Goal: Task Accomplishment & Management: Use online tool/utility

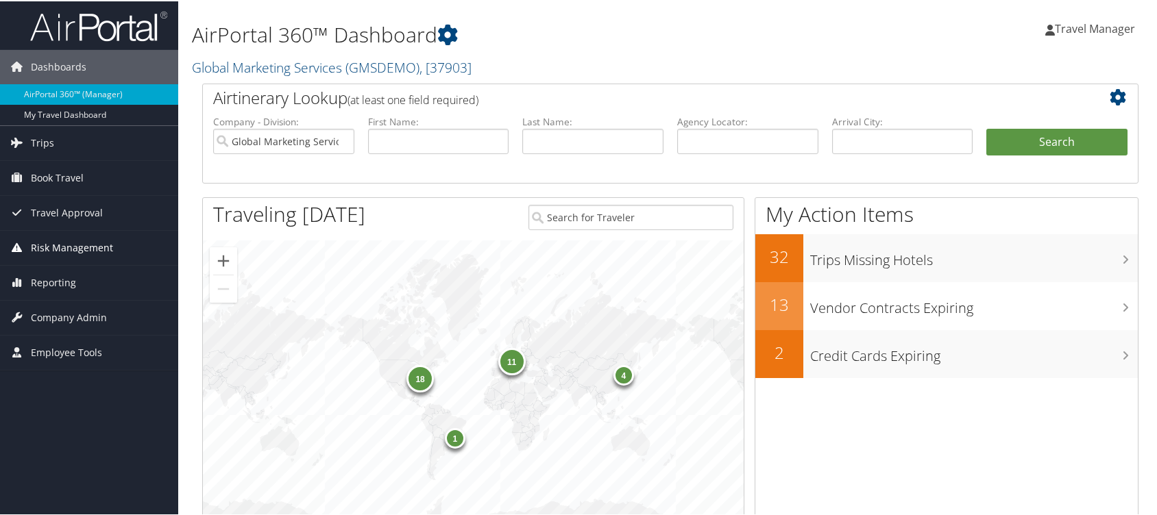
click at [68, 247] on span "Risk Management" at bounding box center [72, 247] width 82 height 34
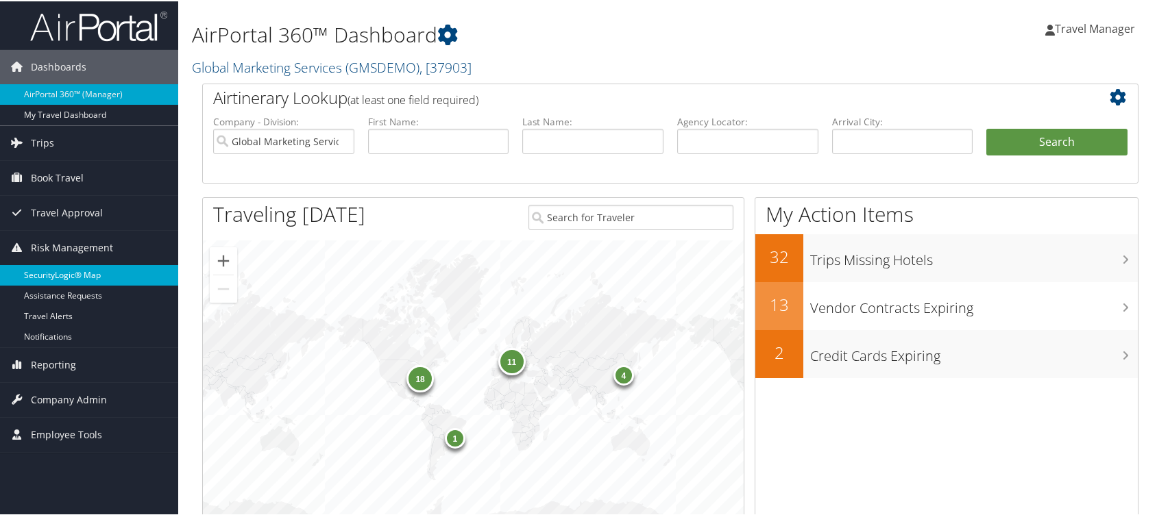
click at [77, 271] on link "SecurityLogic® Map" at bounding box center [89, 274] width 178 height 21
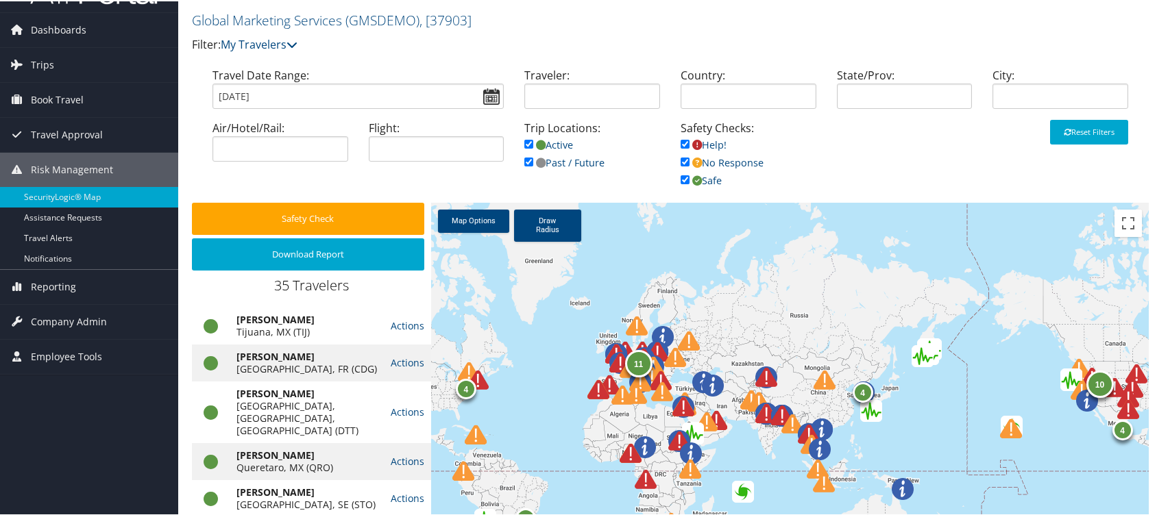
scroll to position [49, 0]
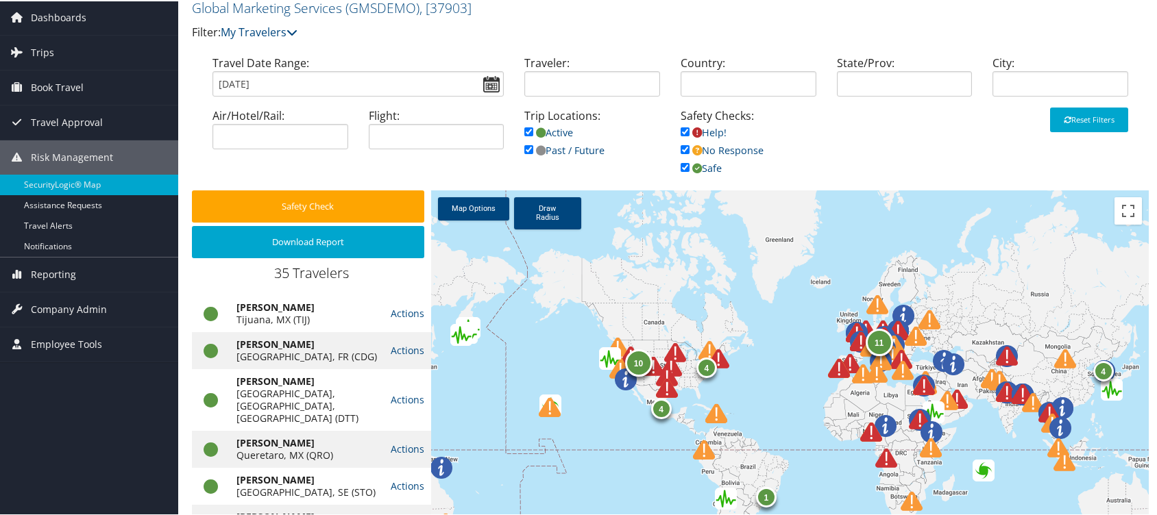
drag, startPoint x: 1002, startPoint y: 239, endPoint x: 532, endPoint y: 231, distance: 470.3
click at [532, 231] on div "4 10 11 1 4 4" at bounding box center [790, 409] width 718 height 441
click at [605, 352] on img at bounding box center [628, 376] width 49 height 49
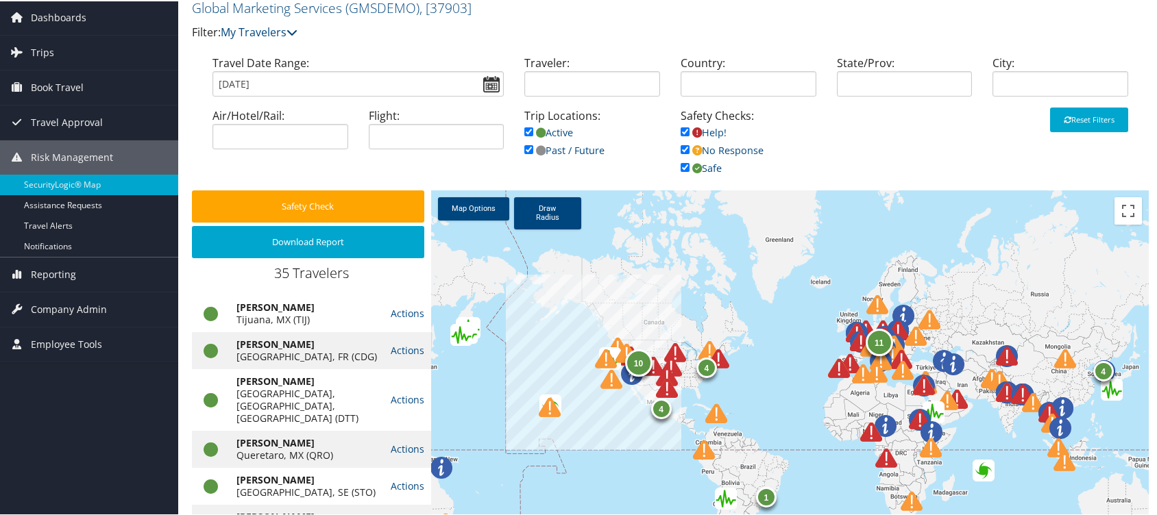
click at [592, 360] on img at bounding box center [614, 365] width 49 height 49
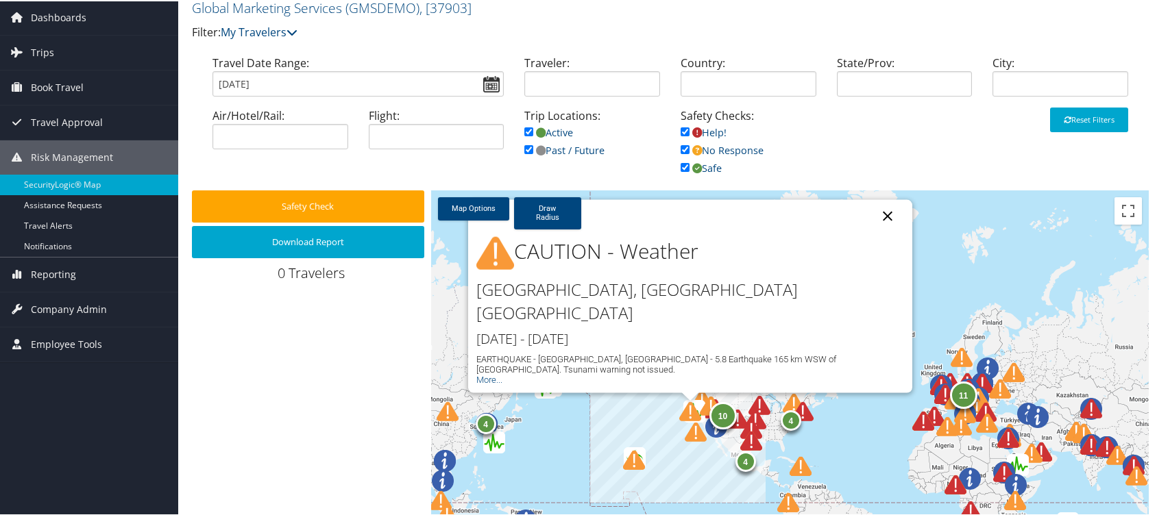
click at [882, 232] on button "Close" at bounding box center [887, 215] width 33 height 33
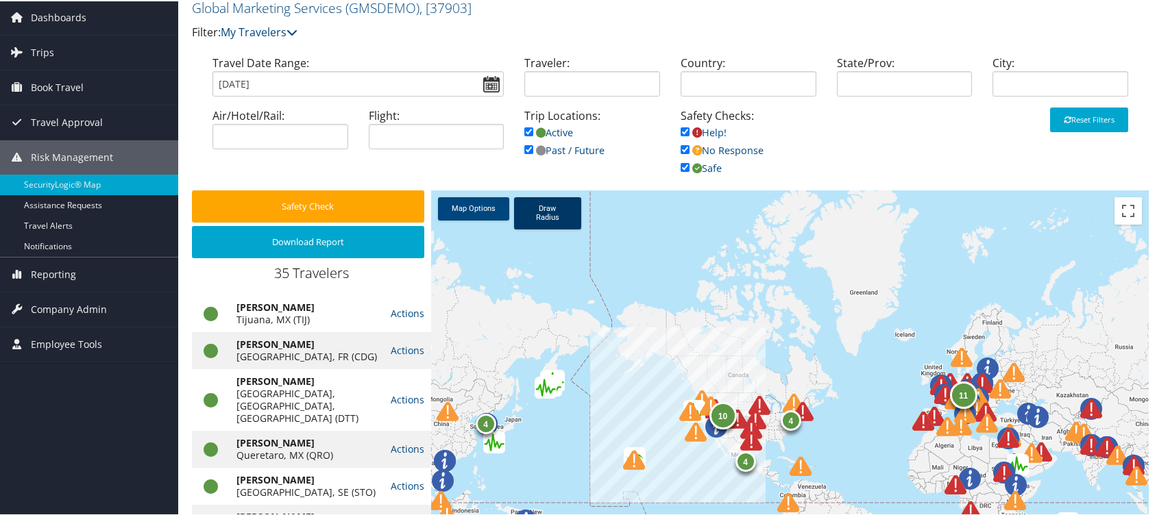
click at [559, 205] on link "Draw Radius" at bounding box center [547, 212] width 67 height 32
drag, startPoint x: 692, startPoint y: 406, endPoint x: 703, endPoint y: 435, distance: 31.1
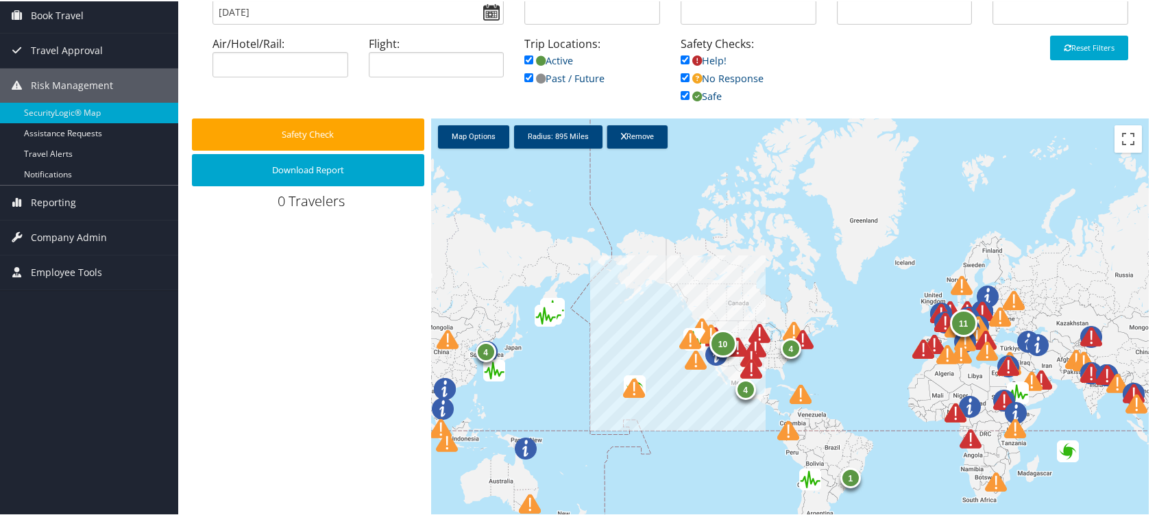
scroll to position [165, 0]
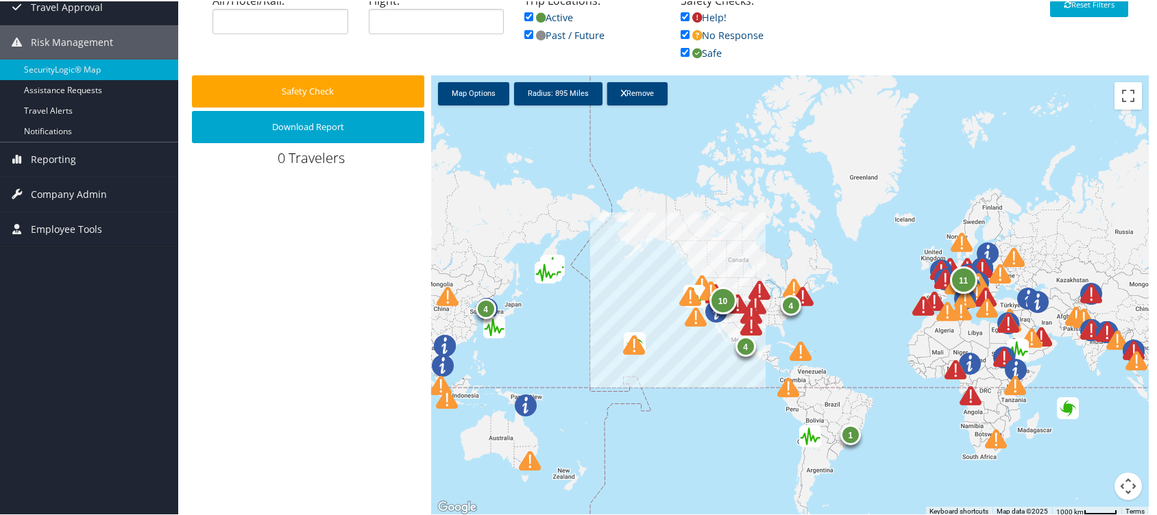
click at [920, 303] on img at bounding box center [931, 313] width 49 height 49
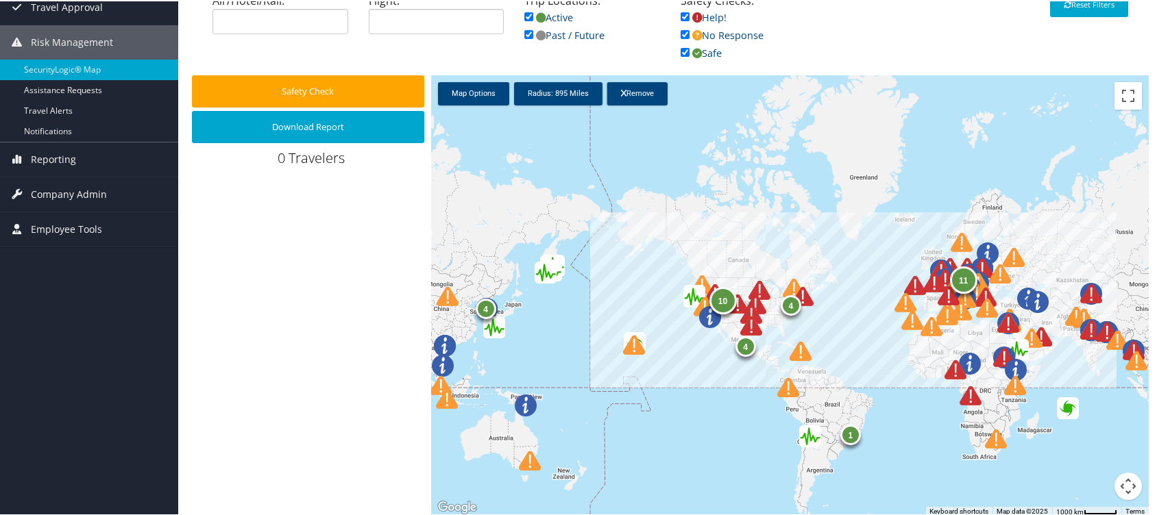
click at [912, 282] on img at bounding box center [923, 292] width 49 height 49
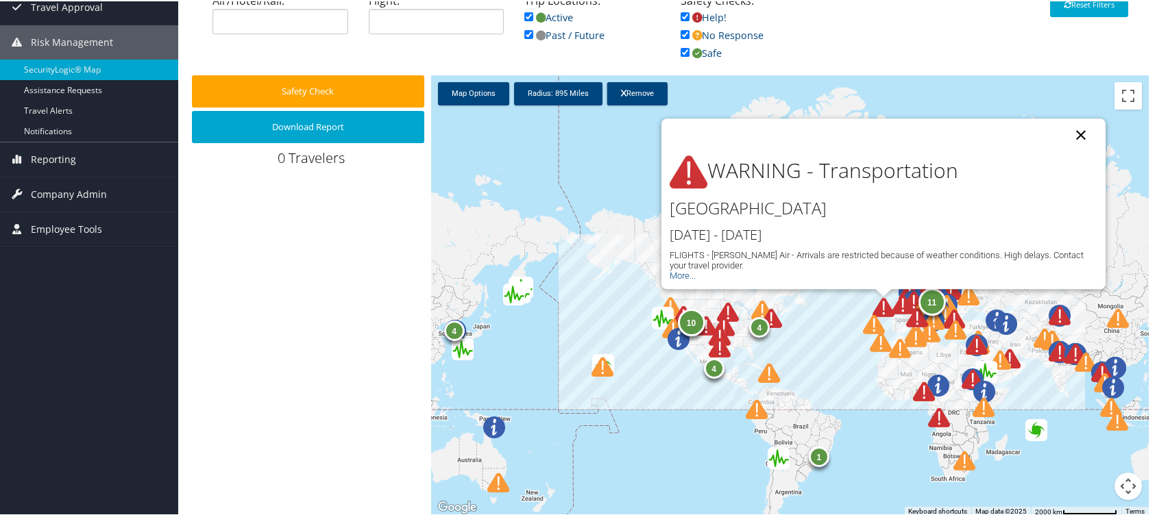
click at [1080, 128] on button "Close" at bounding box center [1081, 133] width 33 height 33
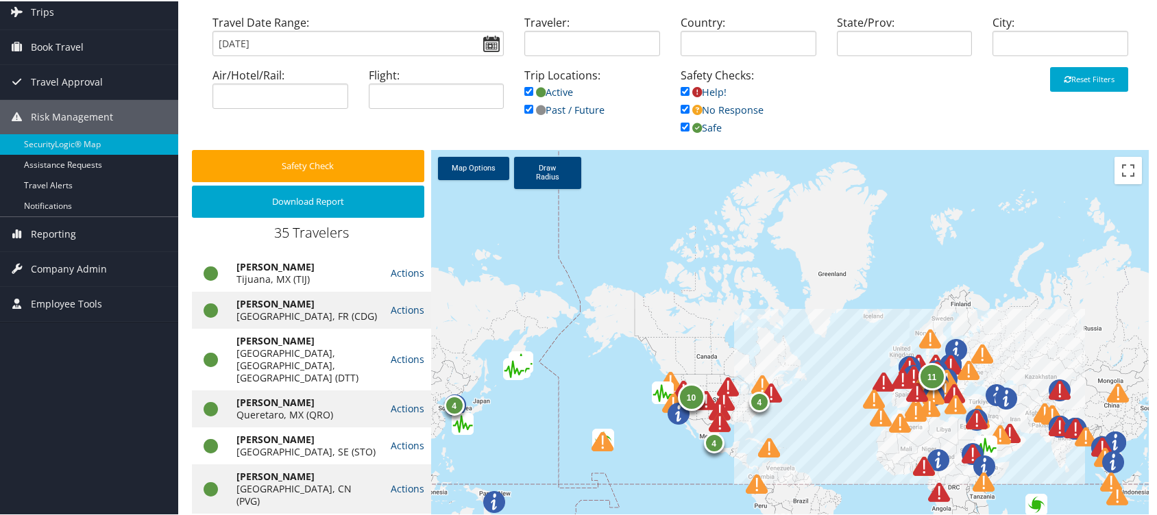
scroll to position [65, 0]
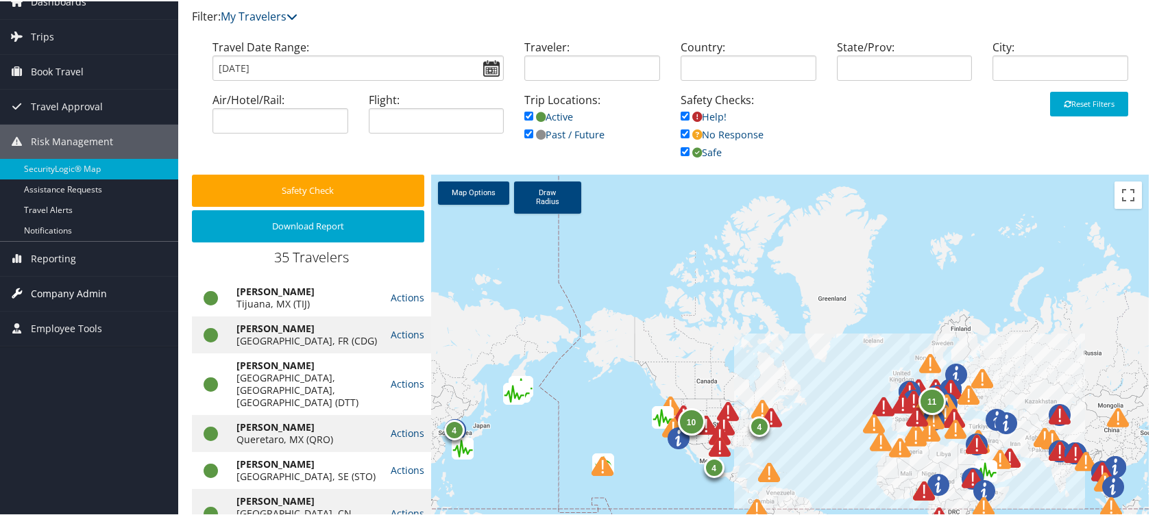
click at [89, 291] on span "Company Admin" at bounding box center [69, 293] width 76 height 34
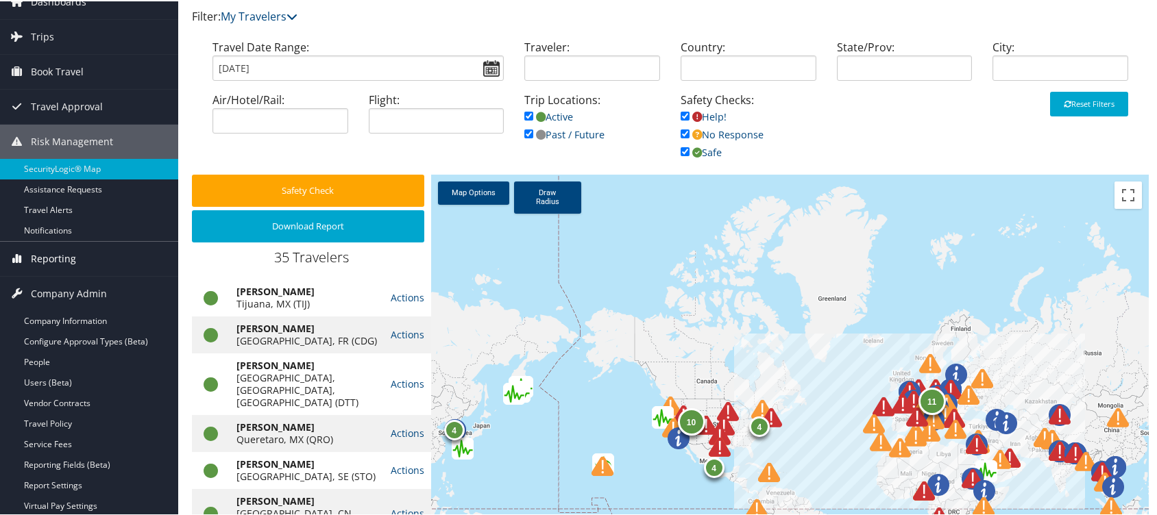
click at [53, 252] on span "Reporting" at bounding box center [53, 258] width 45 height 34
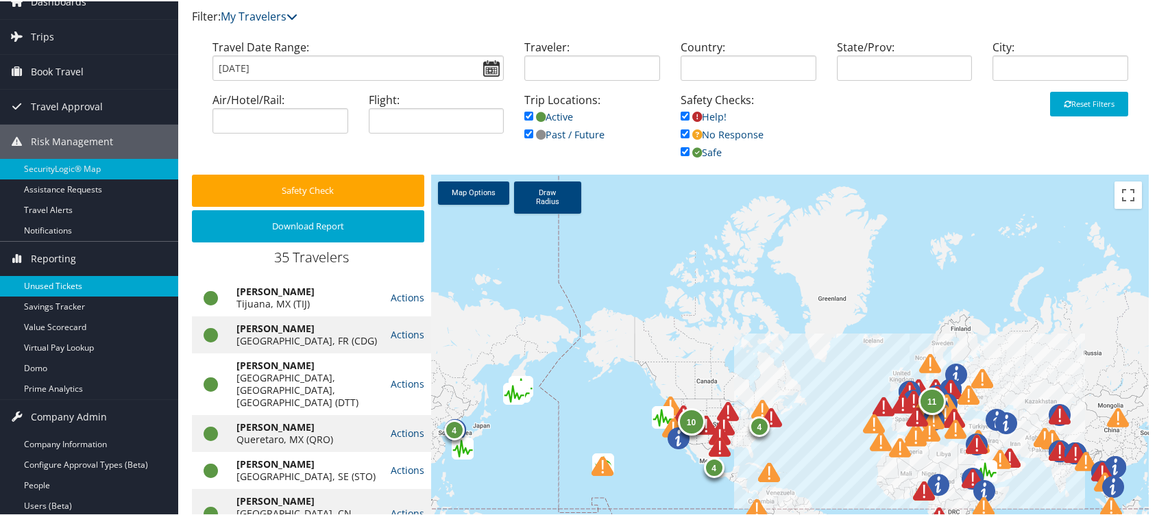
click at [67, 277] on link "Unused Tickets" at bounding box center [89, 285] width 178 height 21
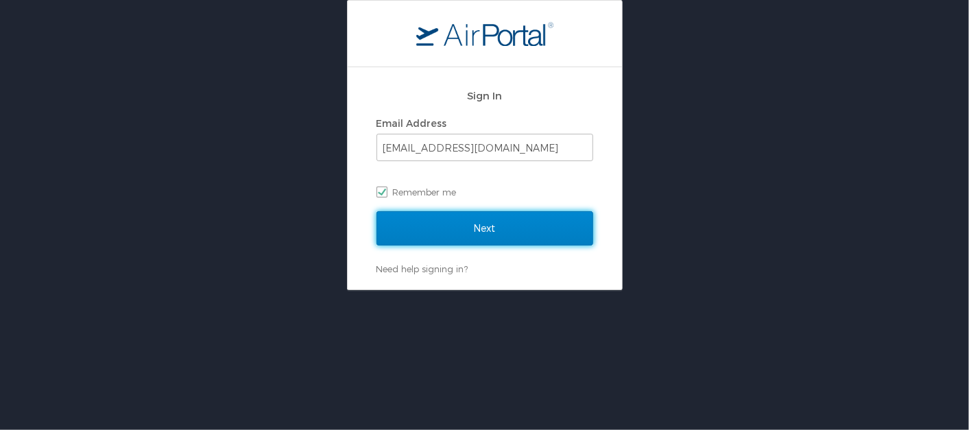
click at [505, 220] on input "Next" at bounding box center [484, 228] width 217 height 34
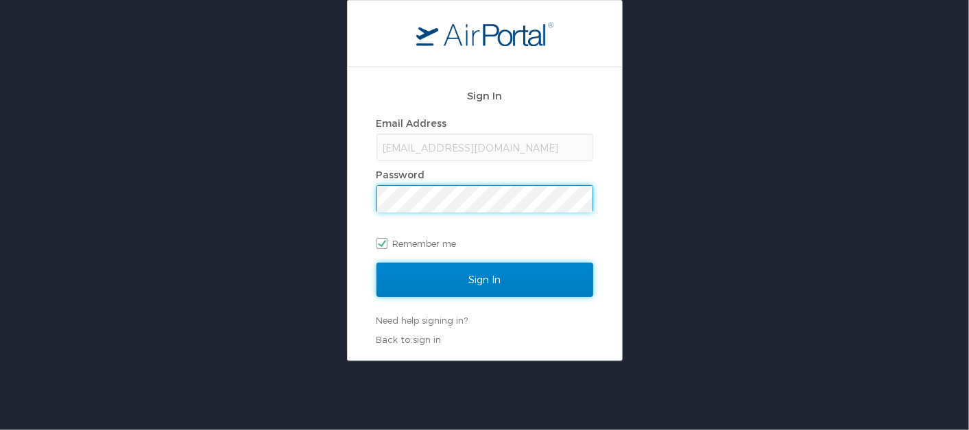
click at [480, 266] on input "Sign In" at bounding box center [484, 280] width 217 height 34
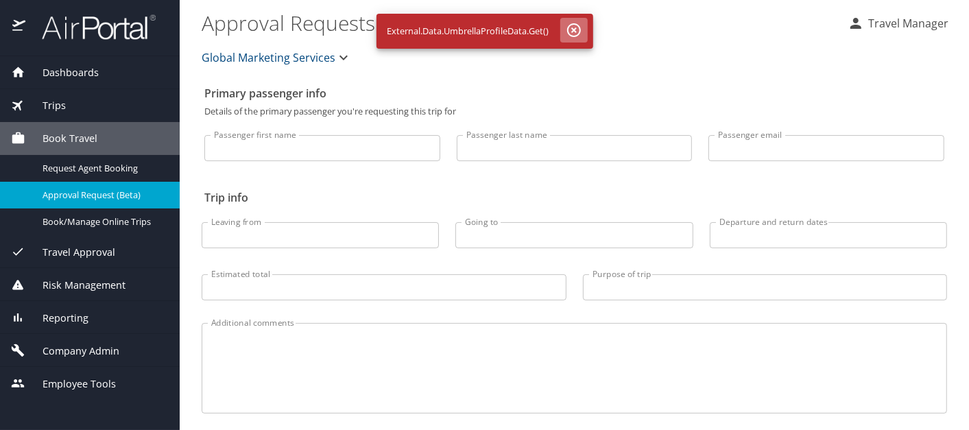
click at [572, 29] on icon "button" at bounding box center [574, 30] width 14 height 14
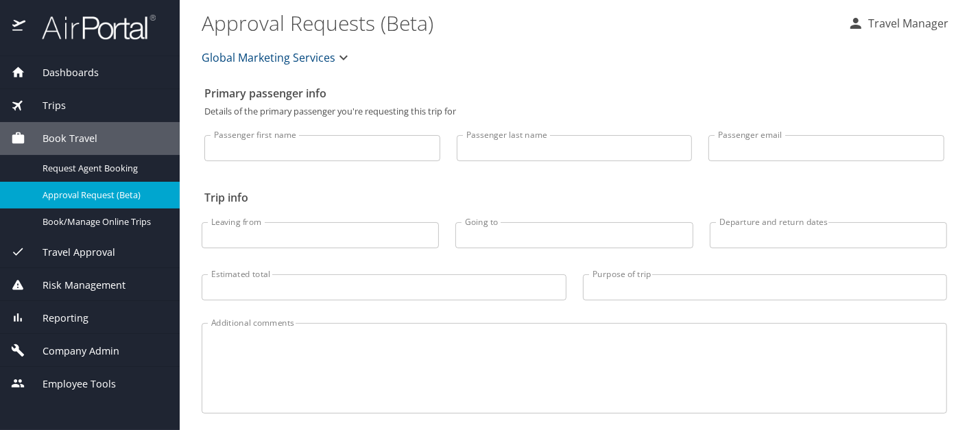
click at [70, 315] on span "Reporting" at bounding box center [56, 318] width 63 height 15
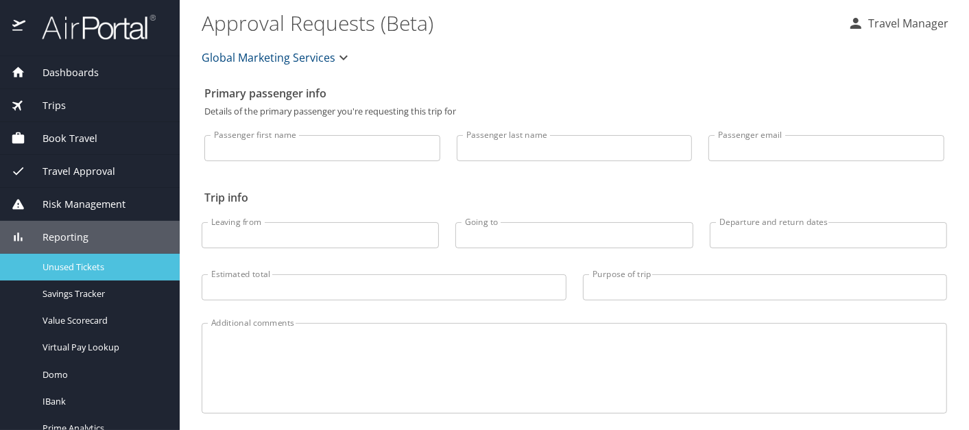
click at [90, 263] on span "Unused Tickets" at bounding box center [103, 266] width 121 height 13
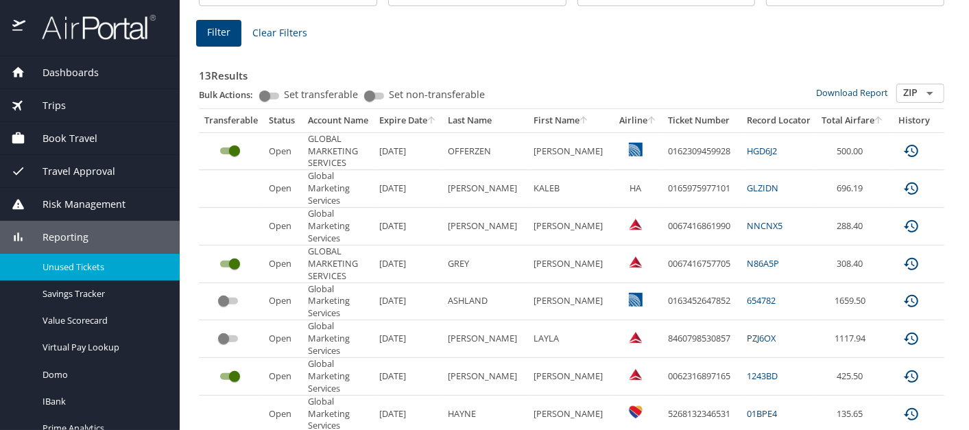
scroll to position [214, 0]
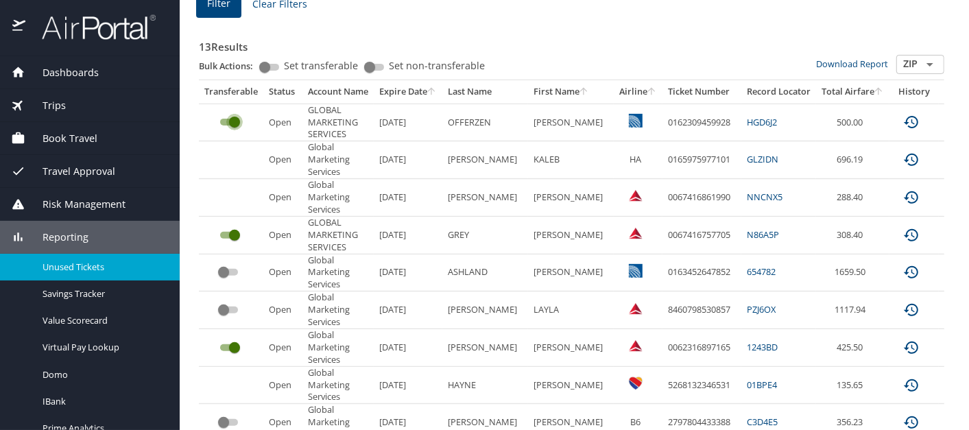
click at [234, 118] on input "custom pagination table" at bounding box center [234, 122] width 49 height 16
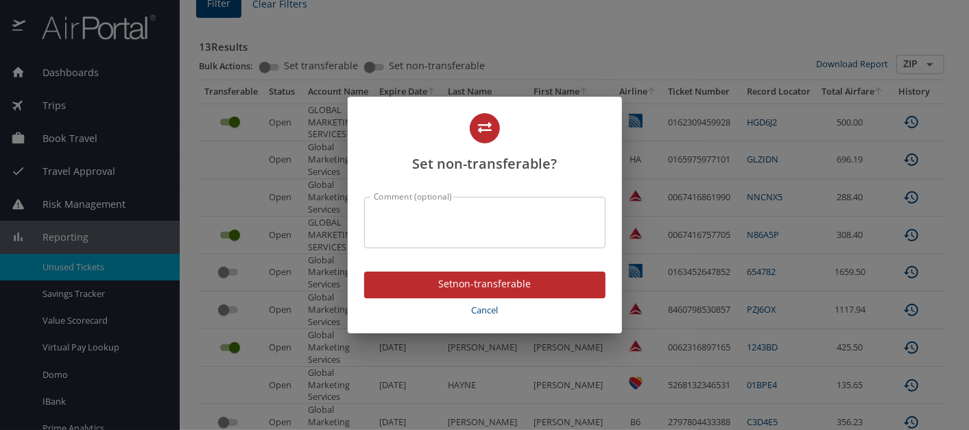
click at [490, 306] on span "Cancel" at bounding box center [484, 310] width 230 height 16
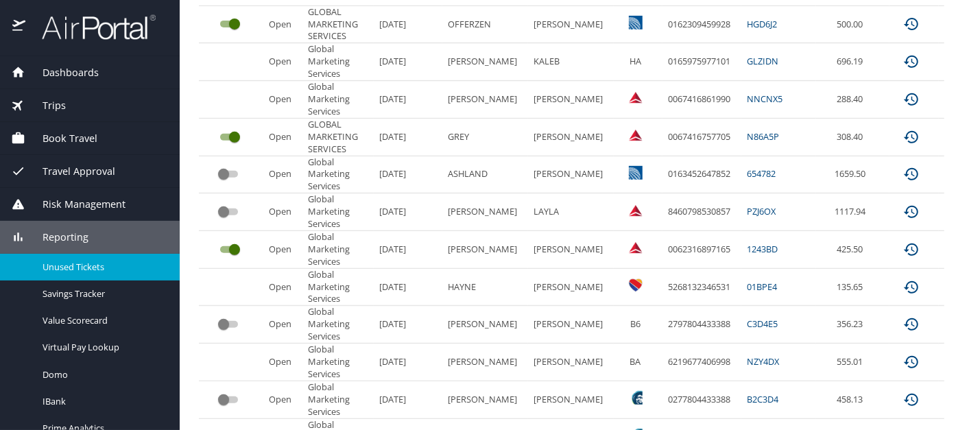
scroll to position [327, 0]
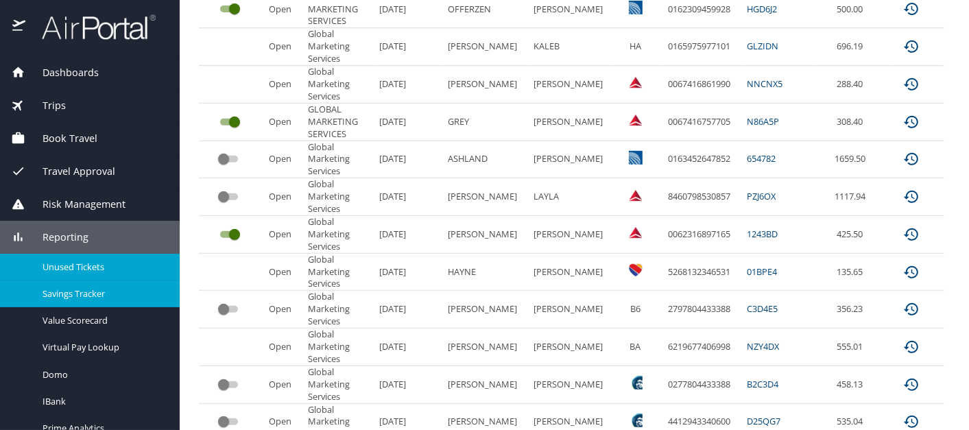
click at [82, 290] on span "Savings Tracker" at bounding box center [103, 293] width 121 height 13
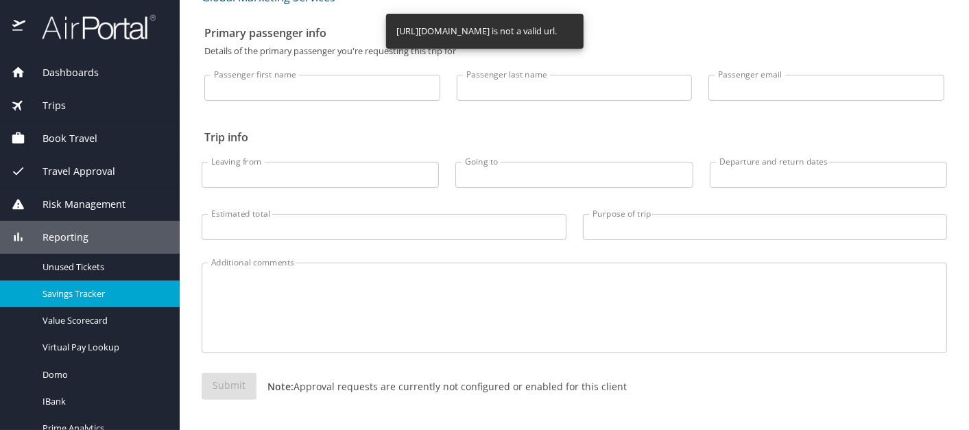
scroll to position [60, 0]
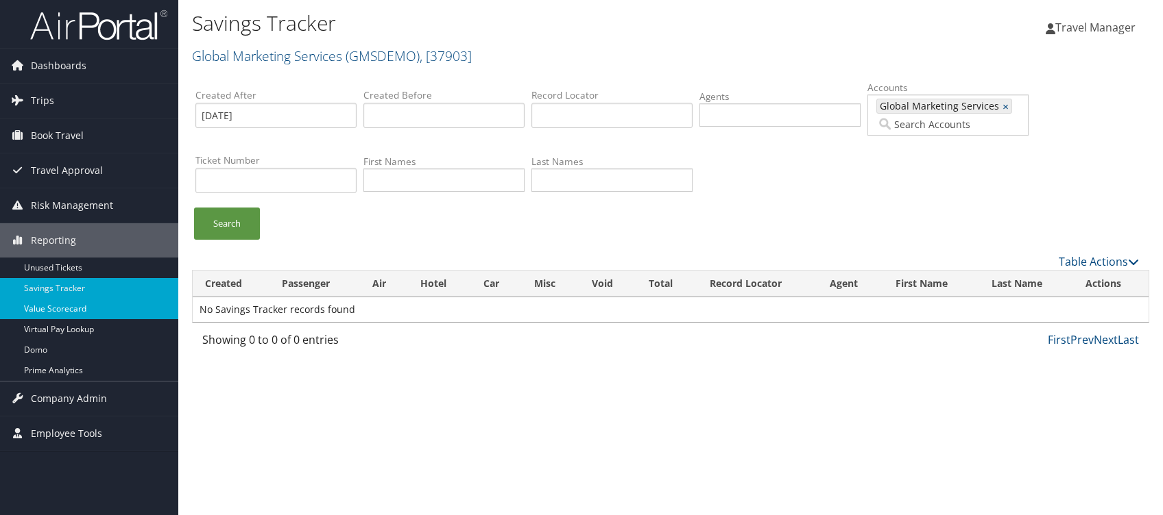
click at [60, 310] on link "Value Scorecard" at bounding box center [89, 309] width 178 height 21
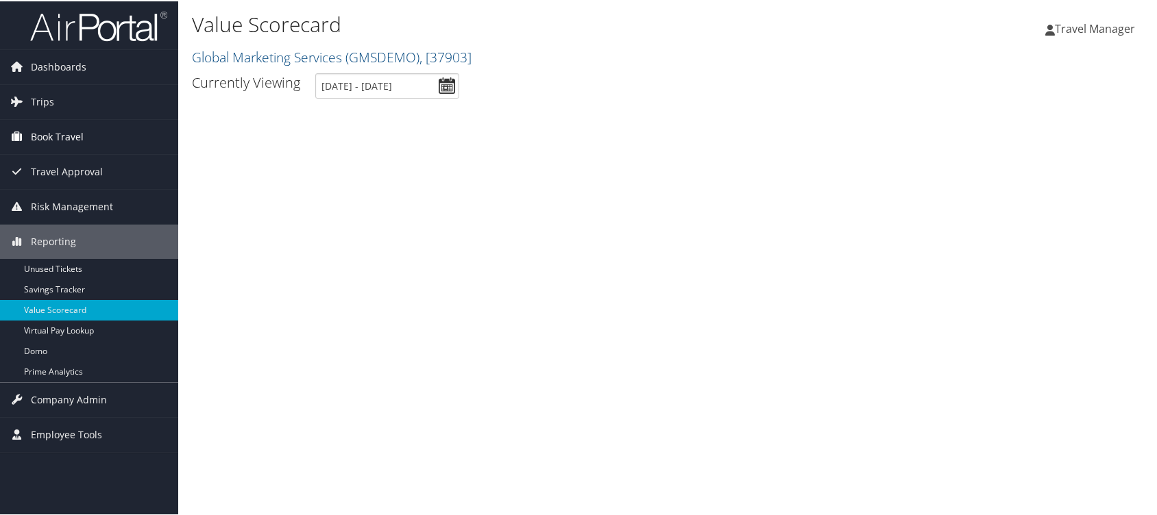
click at [69, 130] on span "Book Travel" at bounding box center [57, 136] width 53 height 34
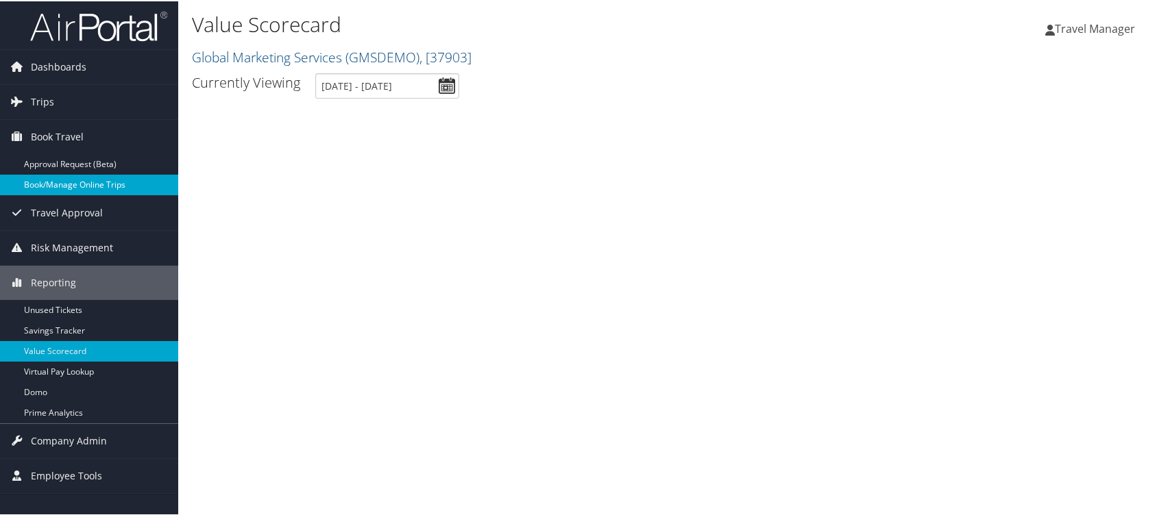
click at [82, 181] on link "Book/Manage Online Trips" at bounding box center [89, 183] width 178 height 21
